Goal: Information Seeking & Learning: Learn about a topic

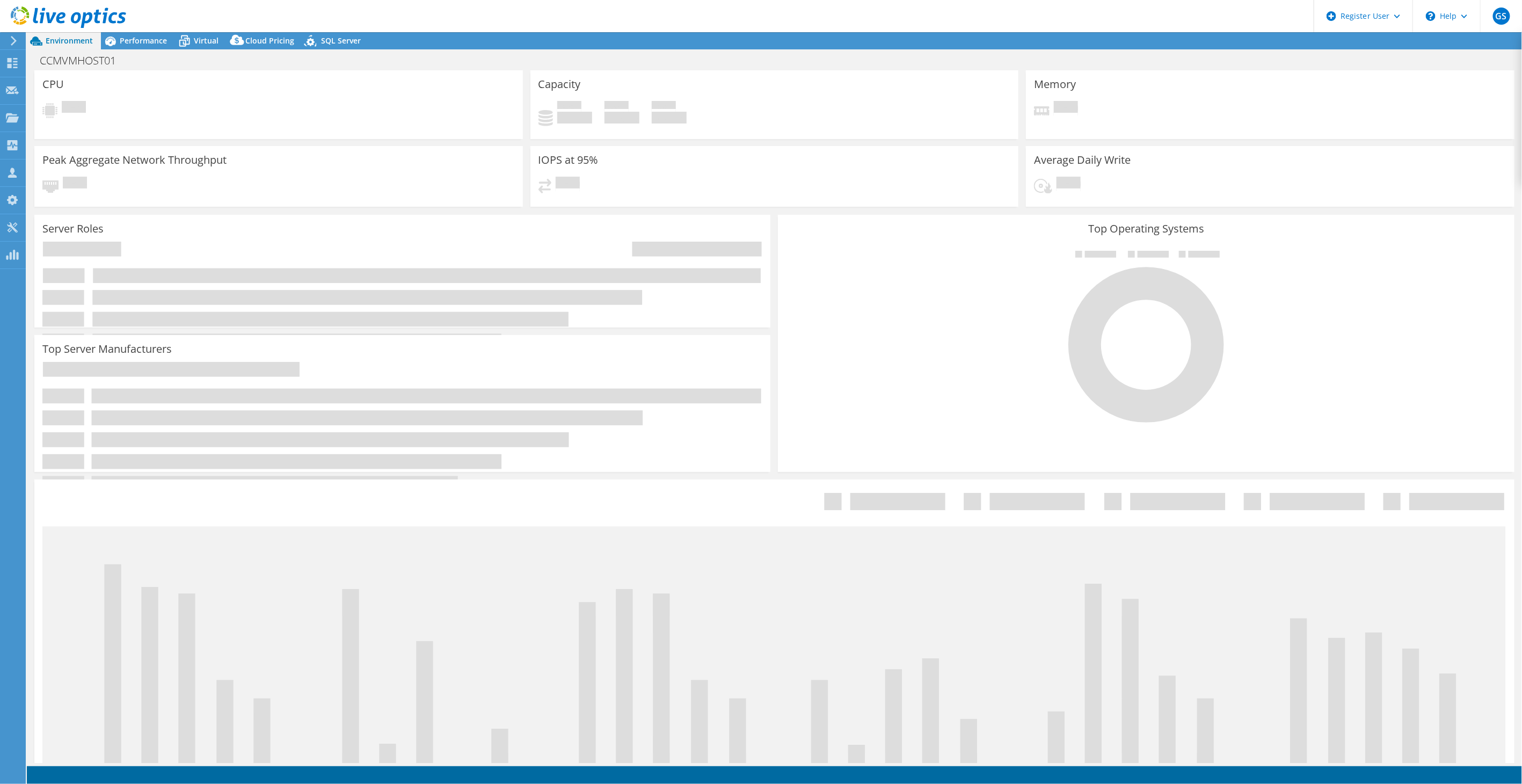
select select "USD"
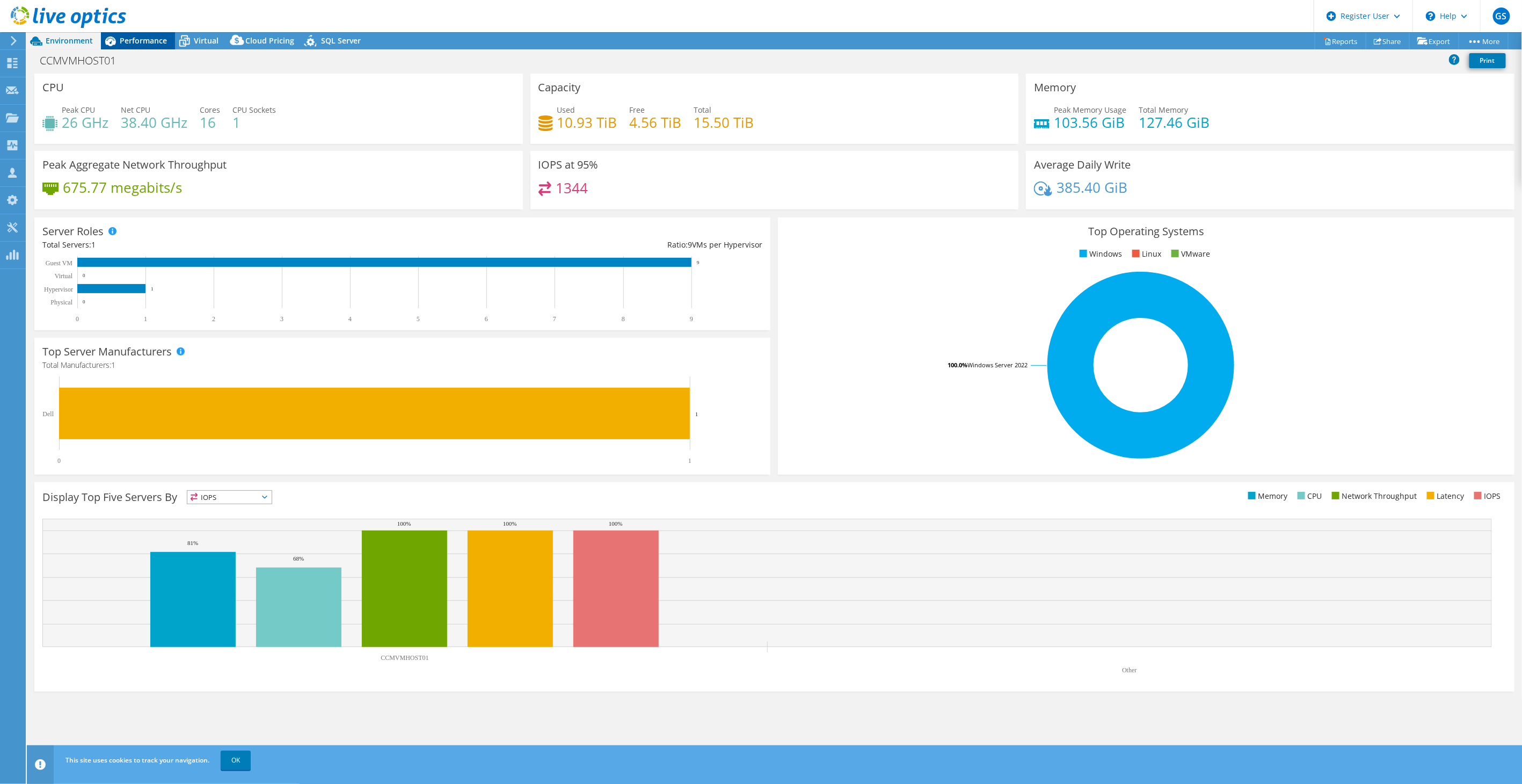
click at [141, 38] on span "Performance" at bounding box center [144, 40] width 47 height 10
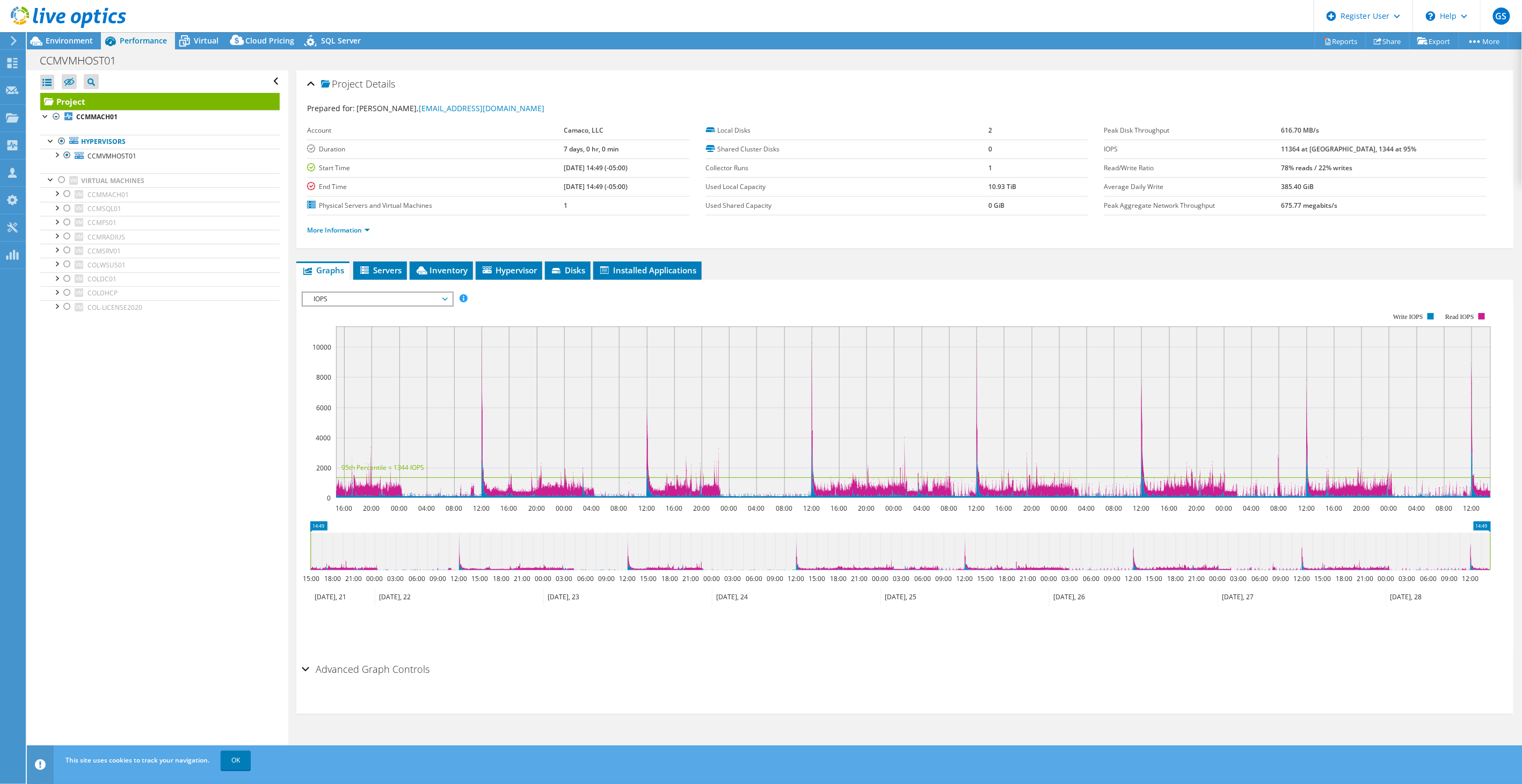
drag, startPoint x: 1338, startPoint y: 149, endPoint x: 1310, endPoint y: 147, distance: 28.1
click at [1310, 147] on tr "IOPS 11364 at [GEOGRAPHIC_DATA], 1344 at 95%" at bounding box center [1295, 149] width 382 height 19
click at [47, 45] on span "Environment" at bounding box center [69, 40] width 47 height 10
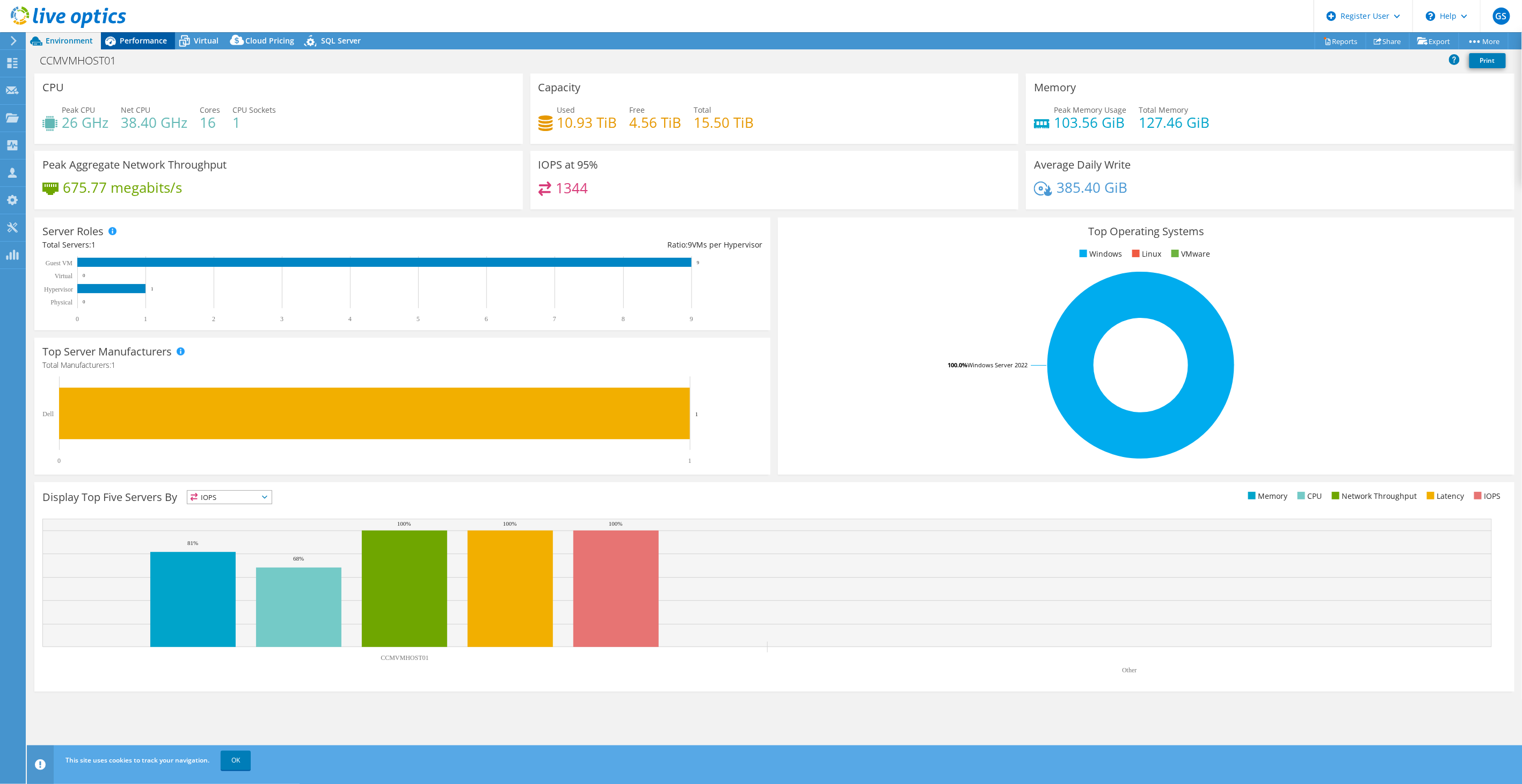
click at [126, 39] on span "Performance" at bounding box center [144, 40] width 47 height 10
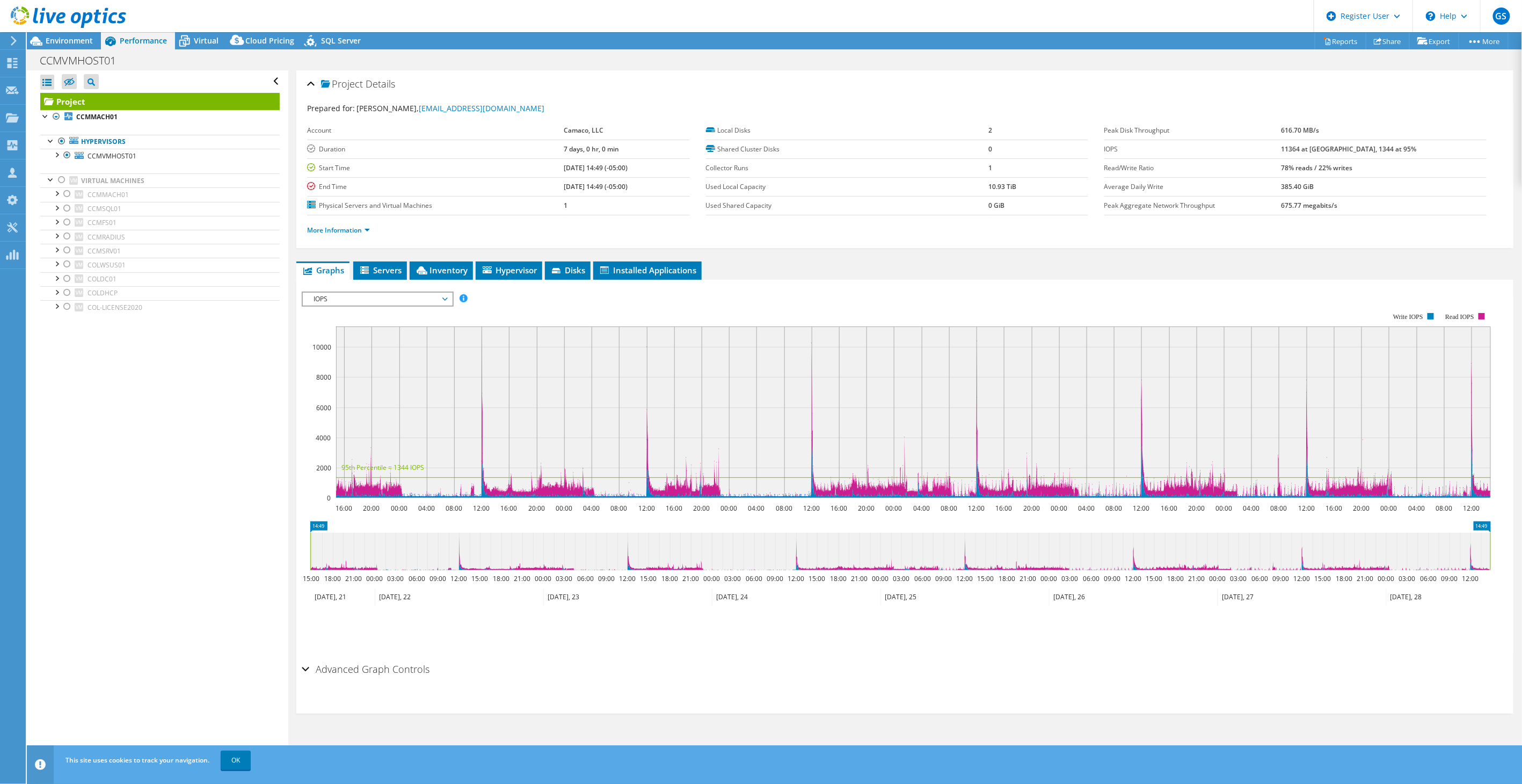
click at [365, 296] on span "IOPS" at bounding box center [378, 299] width 138 height 13
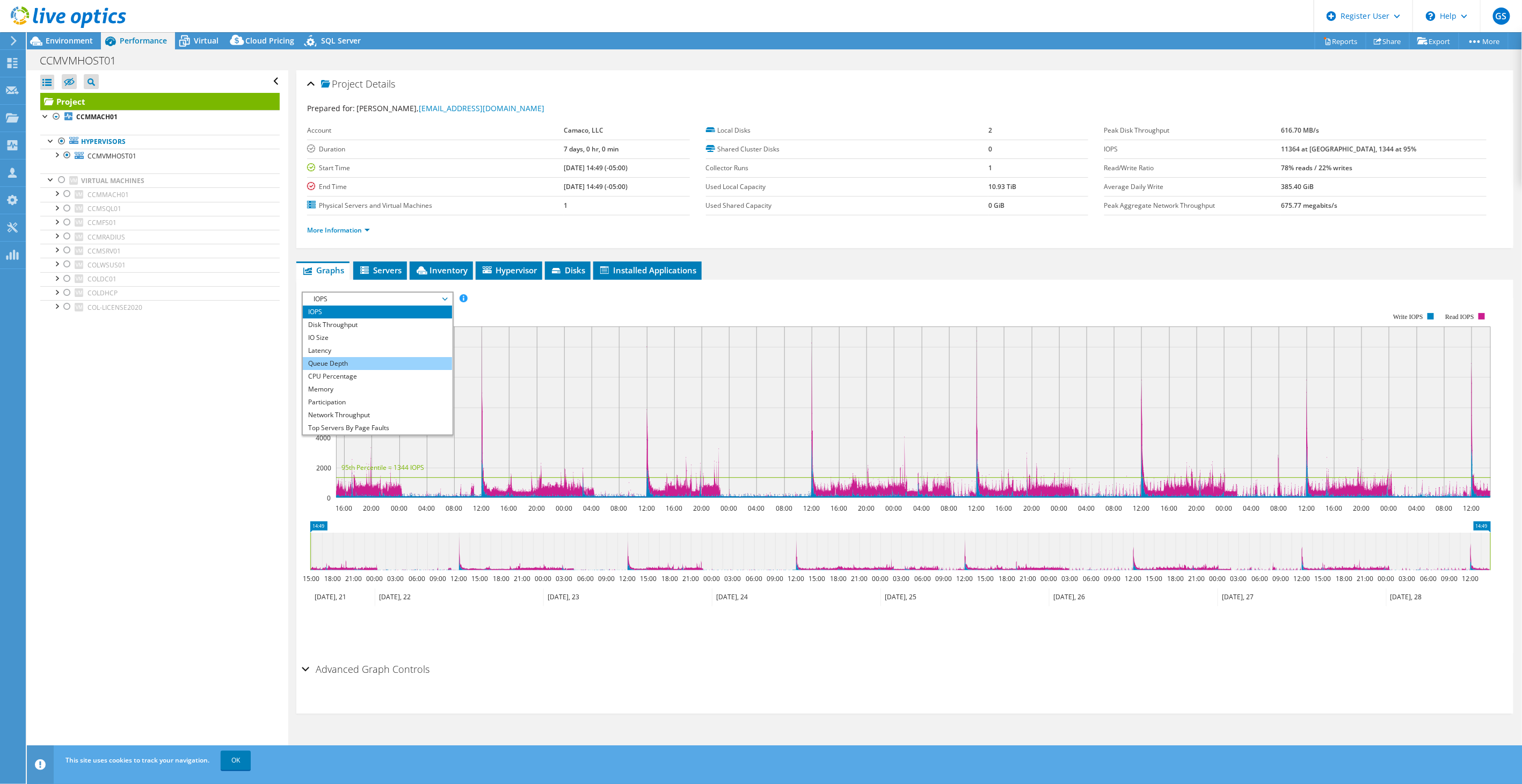
click at [348, 357] on li "Queue Depth" at bounding box center [377, 363] width 149 height 13
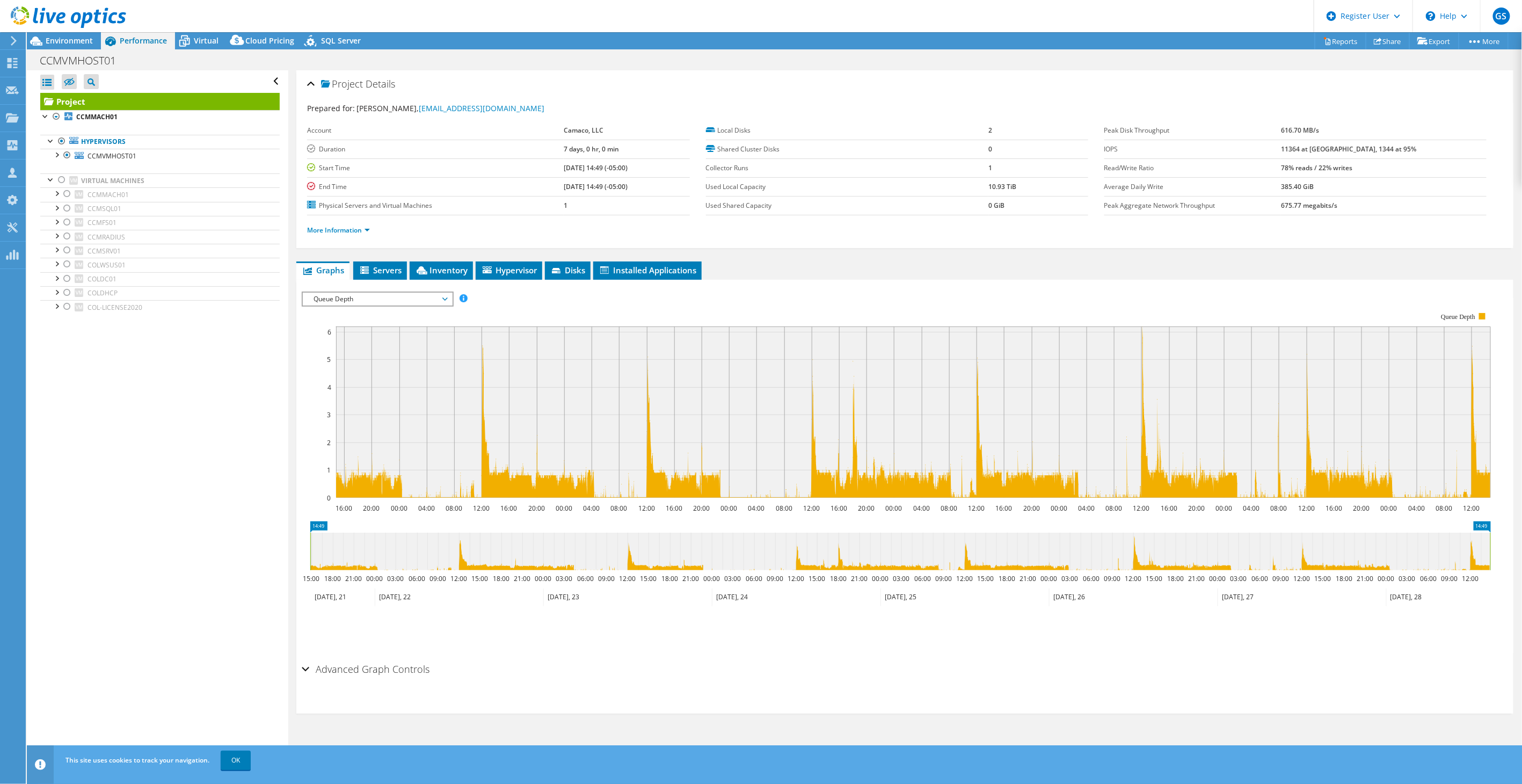
click at [325, 299] on span "Queue Depth" at bounding box center [378, 299] width 138 height 13
click at [340, 346] on li "Latency" at bounding box center [377, 350] width 149 height 13
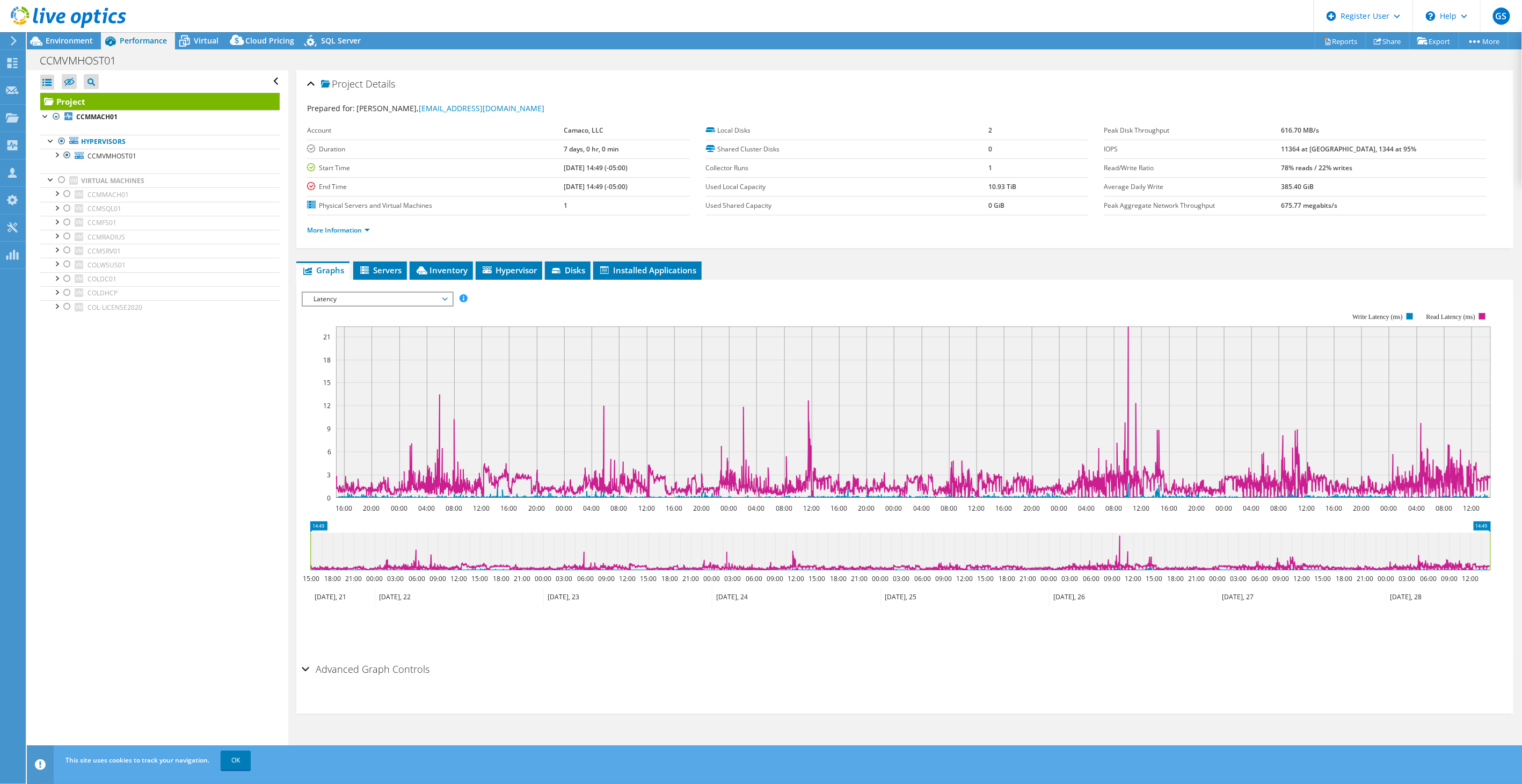
click at [367, 297] on span "Latency" at bounding box center [378, 299] width 138 height 13
click at [333, 362] on li "Queue Depth" at bounding box center [377, 363] width 149 height 13
